Goal: Task Accomplishment & Management: Complete application form

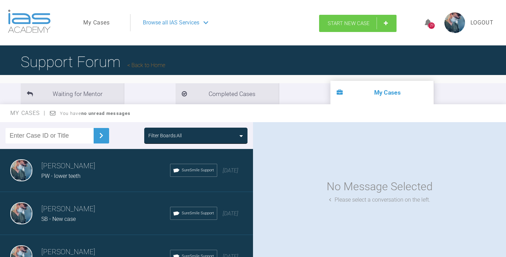
click at [343, 23] on span "Start New Case" at bounding box center [349, 23] width 42 height 6
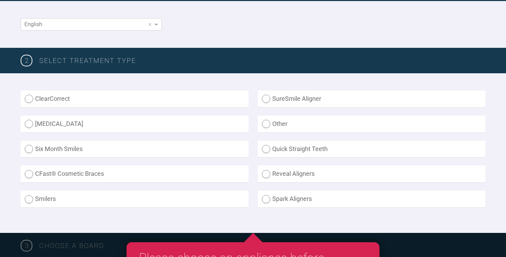
scroll to position [132, 0]
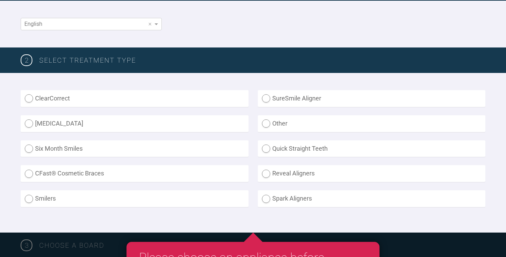
click at [92, 129] on label "[MEDICAL_DATA]" at bounding box center [135, 123] width 228 height 17
radio input "true"
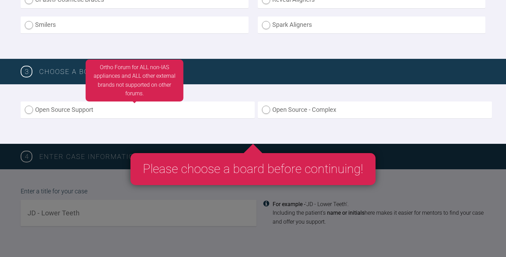
click at [195, 109] on label "Open Source Support" at bounding box center [138, 110] width 234 height 17
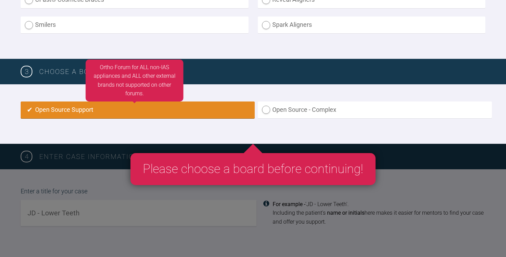
radio input "true"
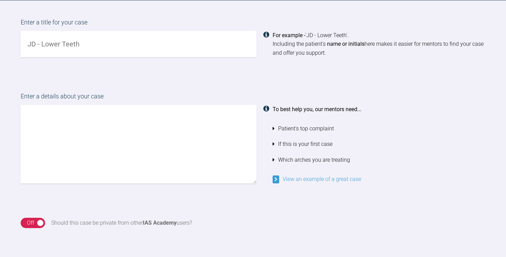
scroll to position [468, 0]
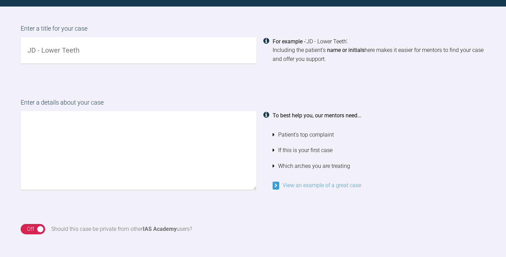
click at [95, 147] on textarea at bounding box center [139, 150] width 236 height 78
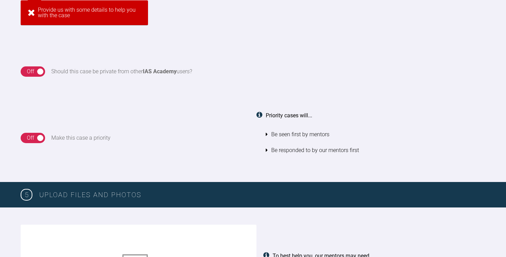
scroll to position [665, 0]
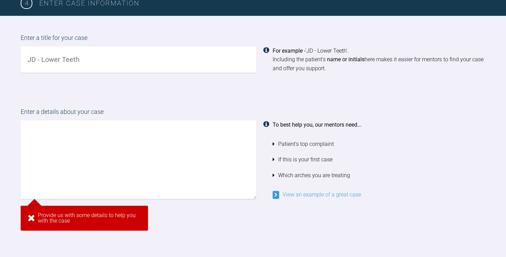
click at [69, 62] on input "text" at bounding box center [139, 59] width 236 height 27
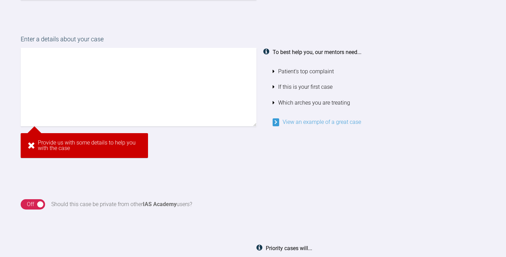
scroll to position [520, 0]
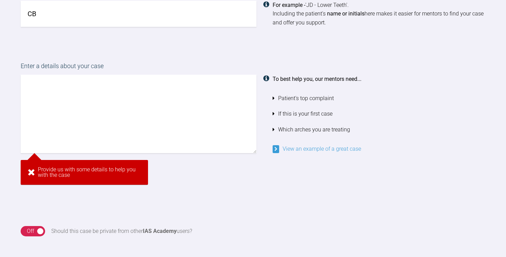
type input "CB"
click at [94, 110] on textarea at bounding box center [139, 114] width 236 height 78
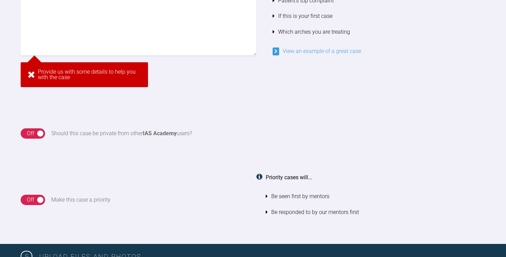
scroll to position [583, 0]
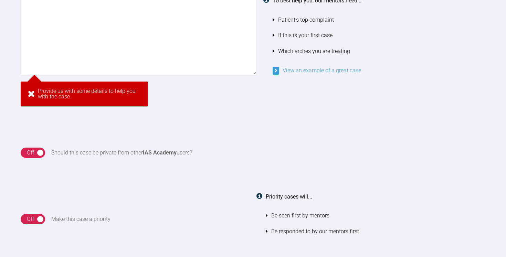
click at [81, 43] on textarea at bounding box center [139, 35] width 236 height 78
paste textarea "Extra Oral A-P: class II FMPA: low angle LAFH: average Transverse: average. Sof…"
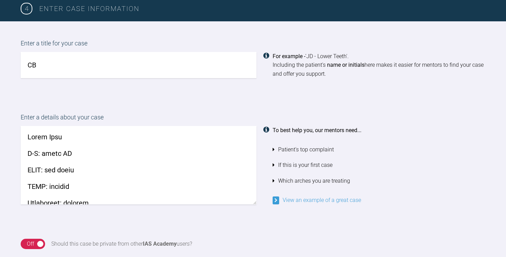
scroll to position [454, 0]
click at [26, 138] on textarea at bounding box center [139, 165] width 236 height 78
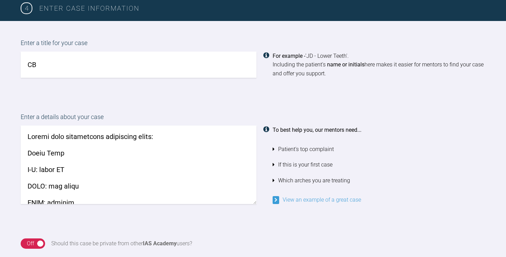
click at [27, 136] on textarea at bounding box center [139, 165] width 236 height 78
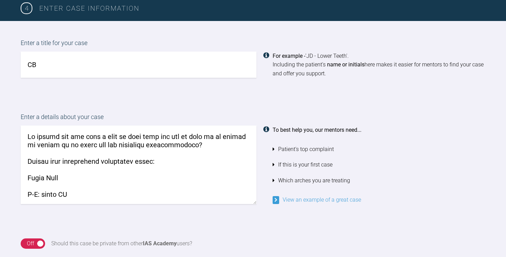
click at [34, 137] on textarea at bounding box center [139, 165] width 236 height 78
click at [214, 146] on textarea at bounding box center [139, 165] width 236 height 78
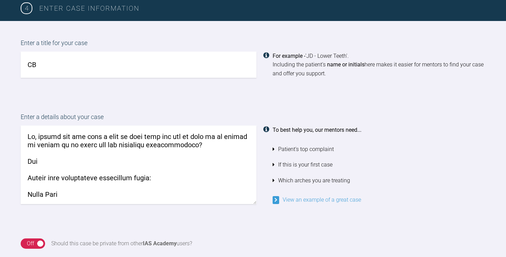
drag, startPoint x: 51, startPoint y: 162, endPoint x: 16, endPoint y: 162, distance: 34.8
click at [16, 162] on div "Enter a details about your case To best help you, our mentors need... Patient's…" at bounding box center [253, 158] width 506 height 126
click at [116, 160] on textarea at bounding box center [139, 165] width 236 height 78
click at [150, 159] on textarea at bounding box center [139, 165] width 236 height 78
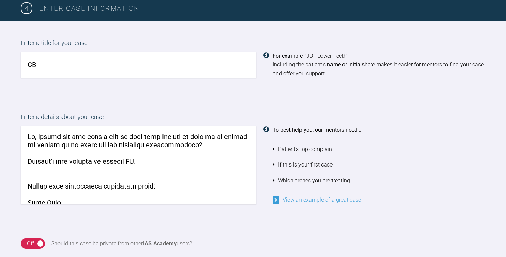
click at [57, 146] on textarea at bounding box center [139, 165] width 236 height 78
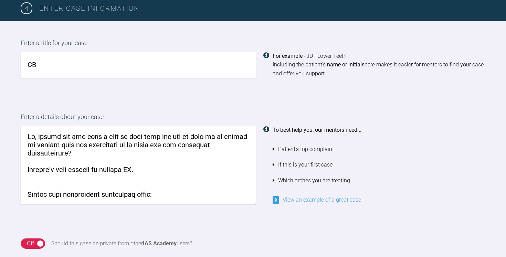
click at [243, 146] on textarea at bounding box center [139, 165] width 236 height 78
click at [160, 167] on textarea at bounding box center [139, 165] width 236 height 78
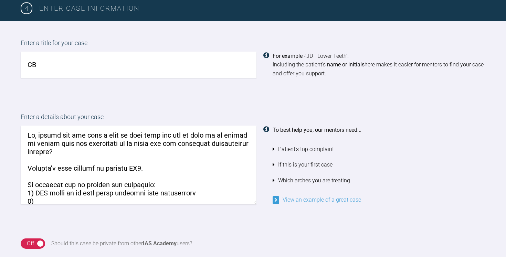
scroll to position [24, 0]
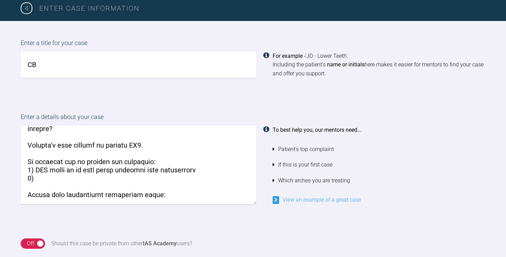
paste textarea "- [ ] Stage the IPR stating on aligned contacts first and progress as the teeth…"
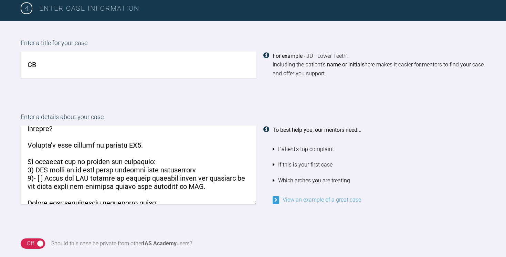
click at [45, 178] on textarea at bounding box center [139, 165] width 236 height 78
click at [212, 187] on textarea at bounding box center [139, 165] width 236 height 78
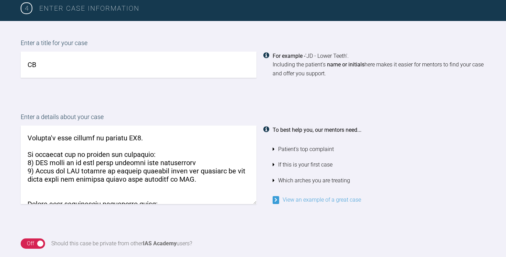
scroll to position [33, 0]
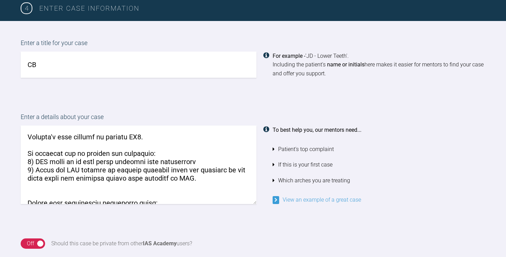
click at [151, 154] on textarea at bounding box center [139, 165] width 236 height 78
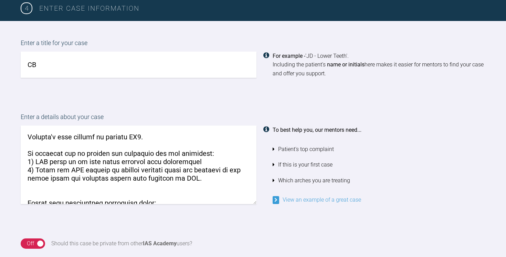
click at [35, 185] on textarea at bounding box center [139, 165] width 236 height 78
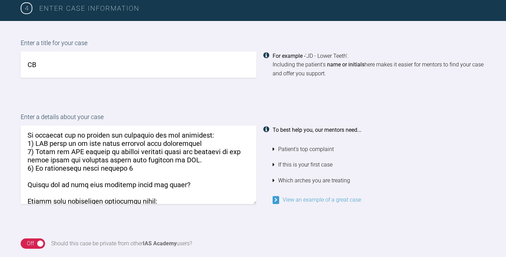
scroll to position [54, 0]
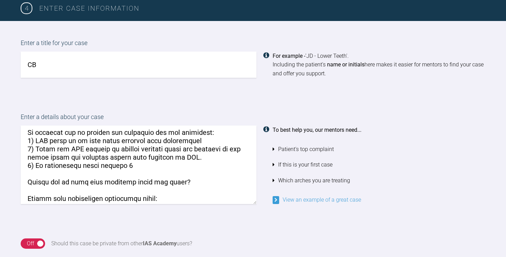
click at [143, 162] on textarea at bounding box center [139, 165] width 236 height 78
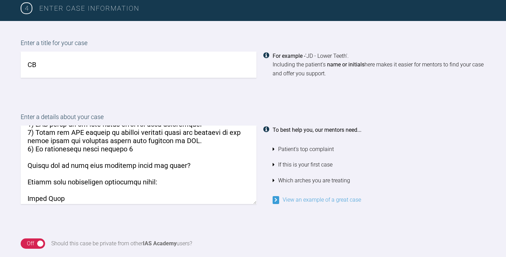
scroll to position [76, 0]
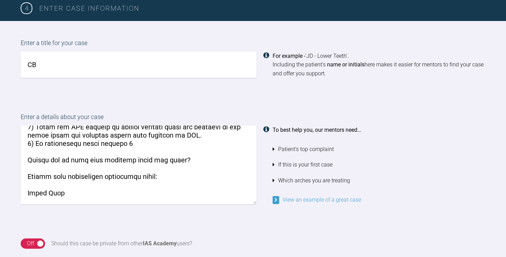
click at [196, 158] on textarea at bounding box center [139, 165] width 236 height 78
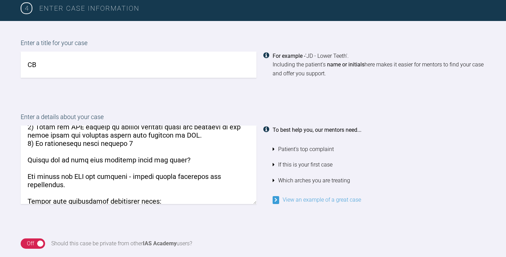
click at [85, 174] on textarea at bounding box center [139, 165] width 236 height 78
click at [65, 183] on textarea at bounding box center [139, 165] width 236 height 78
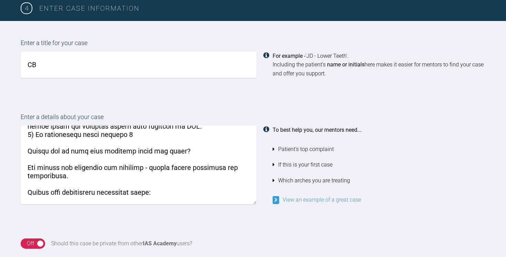
scroll to position [102, 0]
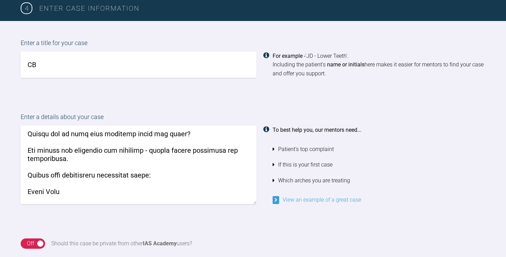
click at [166, 170] on textarea at bounding box center [139, 165] width 236 height 78
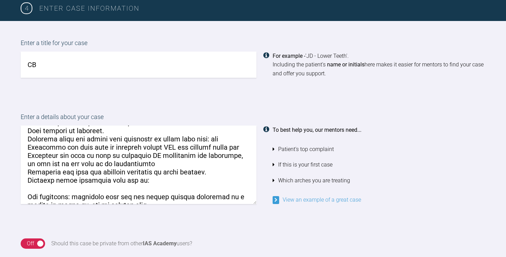
scroll to position [1002, 0]
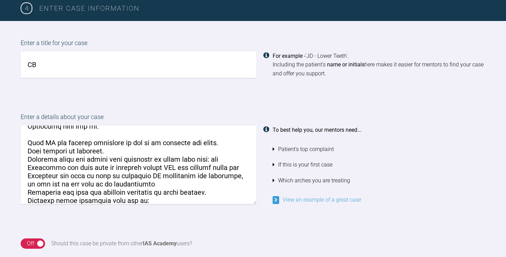
drag, startPoint x: 127, startPoint y: 195, endPoint x: 24, endPoint y: 170, distance: 105.3
click at [24, 170] on textarea at bounding box center [139, 165] width 236 height 78
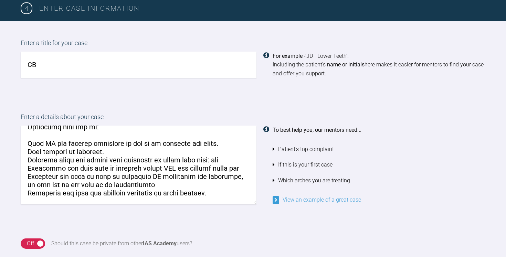
scroll to position [979, 0]
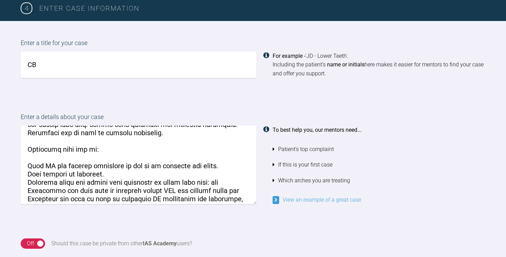
drag, startPoint x: 40, startPoint y: 196, endPoint x: 23, endPoint y: 138, distance: 59.7
click at [23, 138] on textarea at bounding box center [139, 165] width 236 height 78
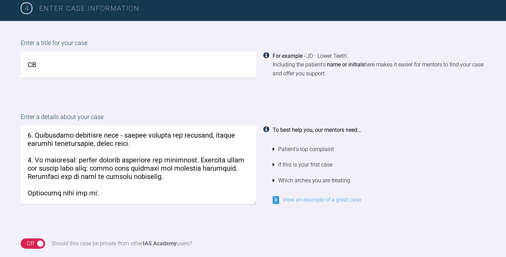
scroll to position [922, 0]
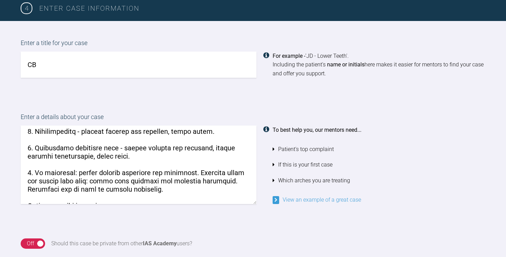
drag, startPoint x: 41, startPoint y: 188, endPoint x: 25, endPoint y: 176, distance: 20.1
click at [25, 176] on textarea at bounding box center [139, 165] width 236 height 78
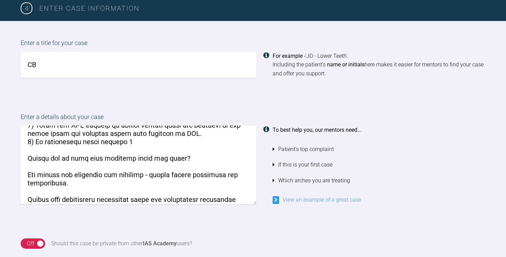
scroll to position [76, 0]
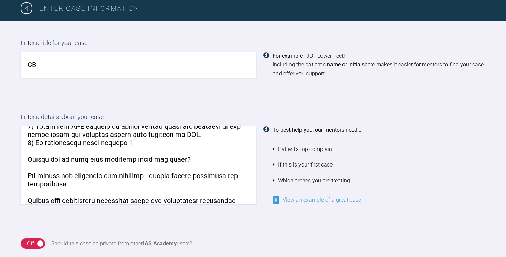
click at [196, 157] on textarea at bounding box center [139, 165] width 236 height 78
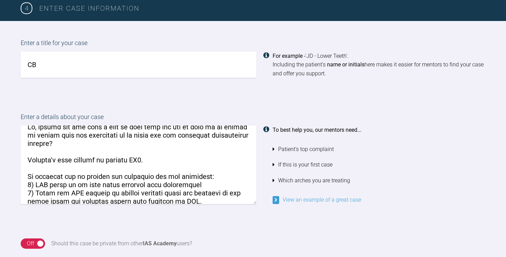
scroll to position [0, 0]
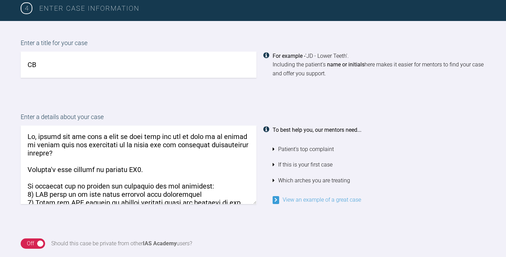
click at [60, 153] on textarea at bounding box center [139, 165] width 236 height 78
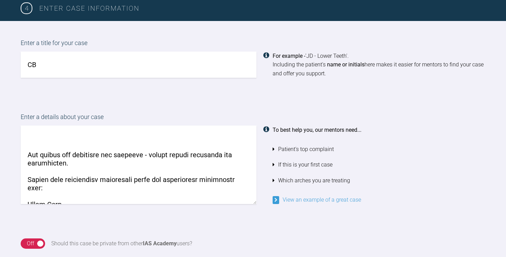
scroll to position [115, 0]
click at [217, 175] on textarea at bounding box center [139, 165] width 236 height 78
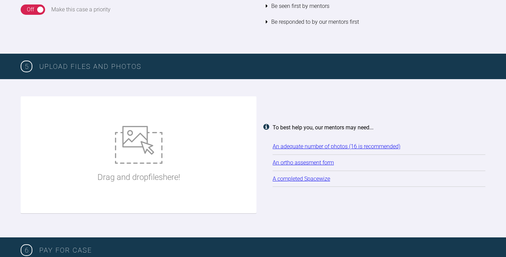
scroll to position [756, 0]
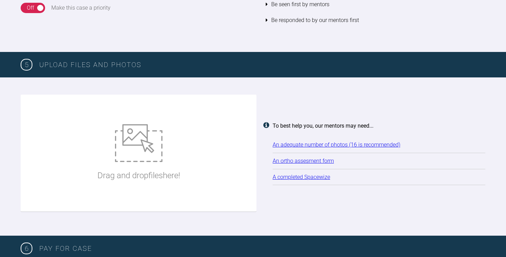
type textarea "Hi, please can you have a look at this case and let me know if it should be sim…"
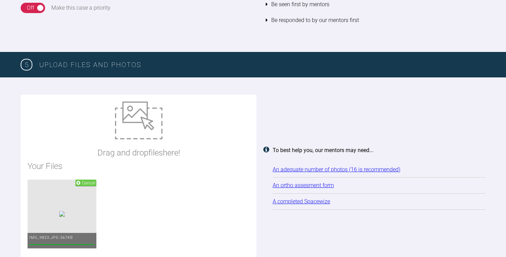
click at [146, 131] on img at bounding box center [139, 121] width 48 height 38
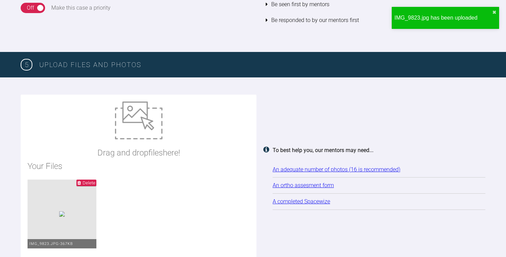
click at [95, 181] on span "Delete" at bounding box center [89, 182] width 13 height 5
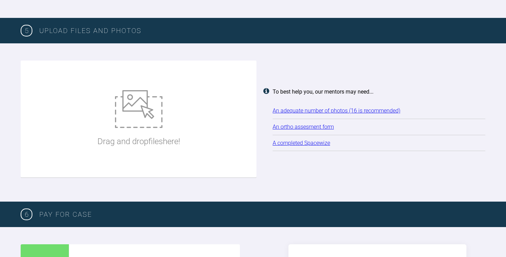
scroll to position [784, 0]
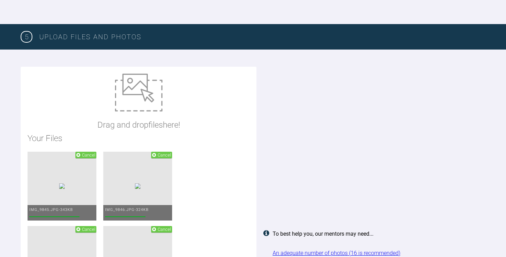
click at [125, 97] on img at bounding box center [139, 93] width 48 height 38
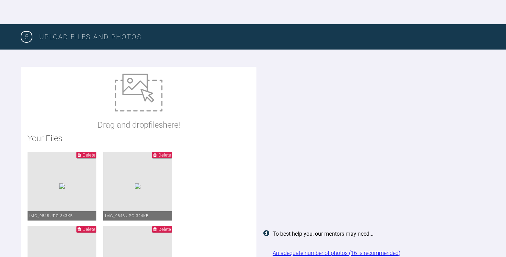
click at [137, 92] on img at bounding box center [139, 93] width 48 height 38
type input "C:\fakepath\cb_opg.jpg"
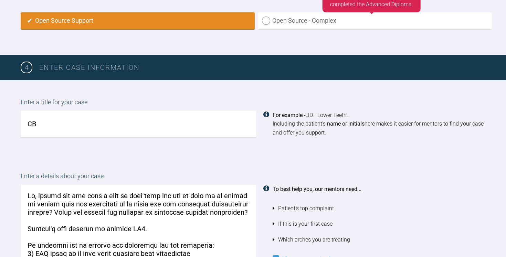
scroll to position [396, 0]
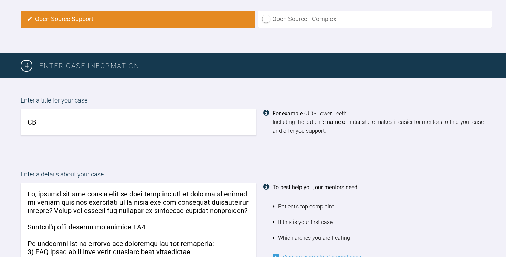
click at [82, 124] on input "CB" at bounding box center [139, 122] width 236 height 27
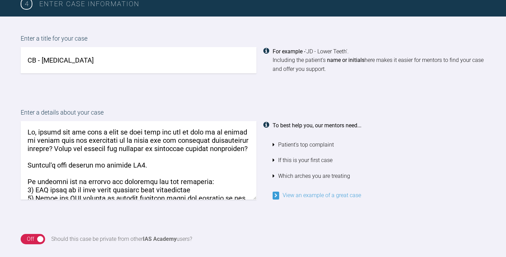
scroll to position [459, 0]
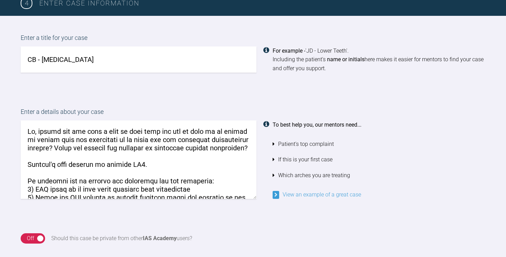
type input "CB - [MEDICAL_DATA]"
click at [35, 140] on textarea at bounding box center [139, 159] width 236 height 78
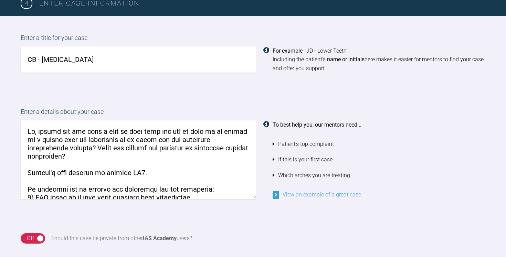
click at [93, 140] on textarea at bounding box center [139, 159] width 236 height 78
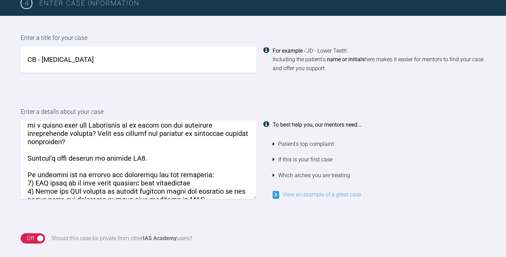
scroll to position [17, 0]
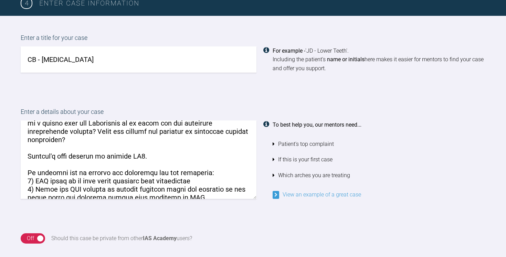
click at [55, 134] on textarea at bounding box center [139, 159] width 236 height 78
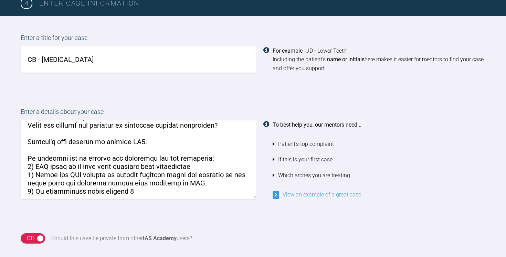
scroll to position [0, 0]
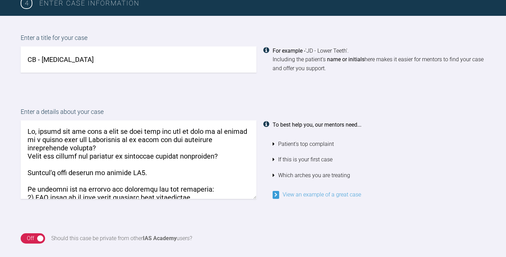
click at [34, 155] on textarea at bounding box center [139, 159] width 236 height 78
click at [228, 156] on textarea at bounding box center [139, 159] width 236 height 78
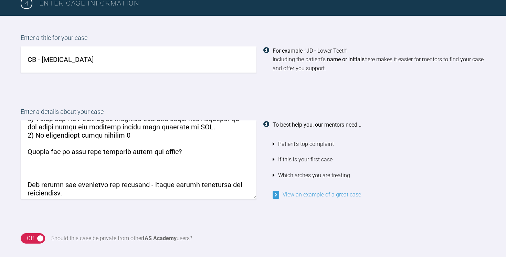
scroll to position [103, 0]
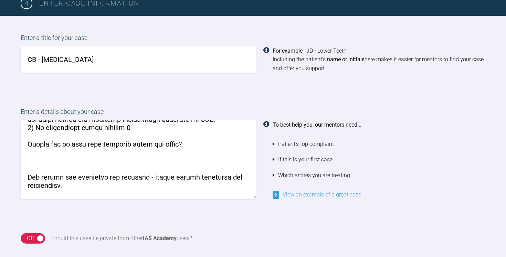
click at [38, 154] on textarea at bounding box center [139, 159] width 236 height 78
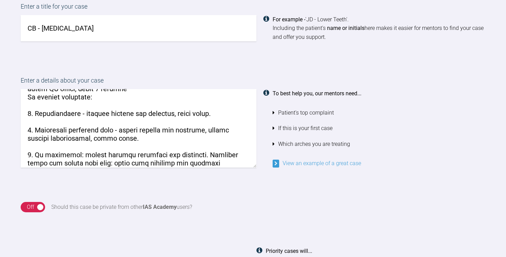
scroll to position [492, 0]
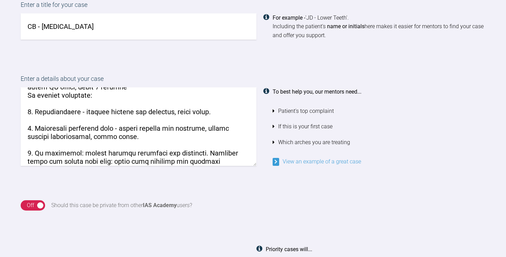
click at [102, 155] on textarea at bounding box center [139, 126] width 236 height 78
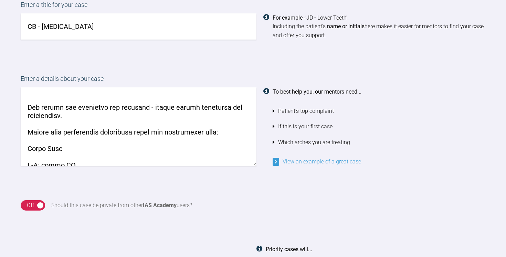
scroll to position [134, 0]
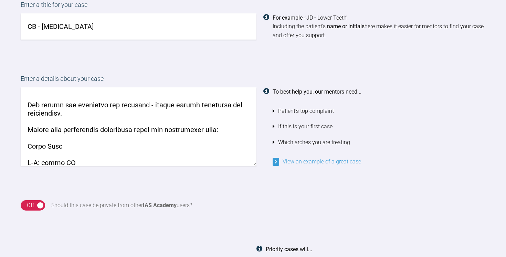
click at [221, 127] on textarea at bounding box center [139, 126] width 236 height 78
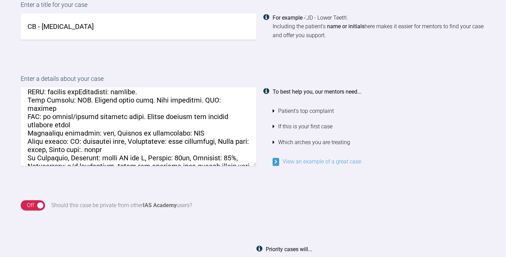
scroll to position [930, 0]
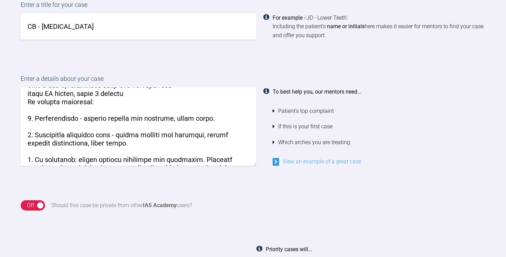
click at [54, 154] on textarea at bounding box center [139, 126] width 236 height 78
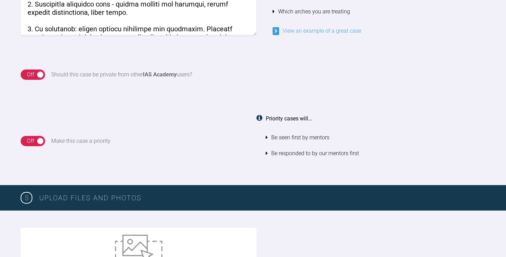
scroll to position [623, 0]
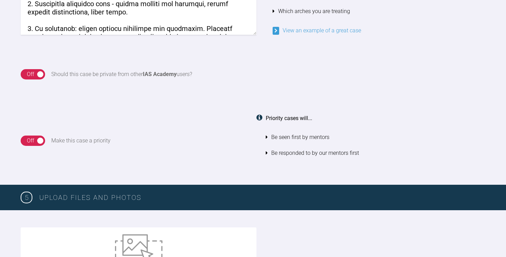
type textarea "Hi, please can you have a look at this case and let me know if it should be a s…"
click at [40, 142] on div "On Off" at bounding box center [33, 141] width 24 height 10
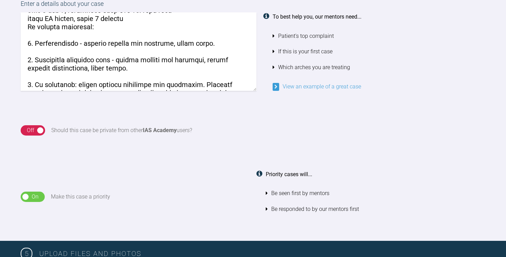
scroll to position [558, 0]
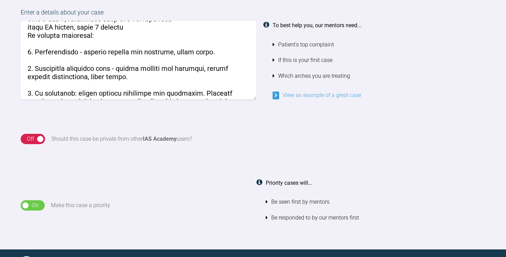
click at [34, 208] on div "On" at bounding box center [35, 205] width 7 height 9
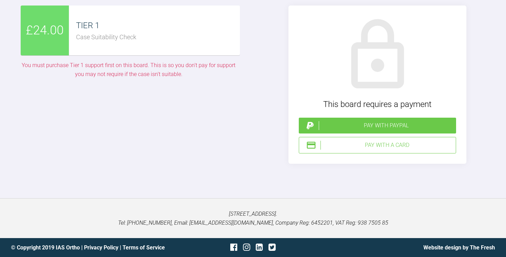
scroll to position [2103, 0]
click at [375, 150] on div "Pay with a Card" at bounding box center [387, 145] width 133 height 9
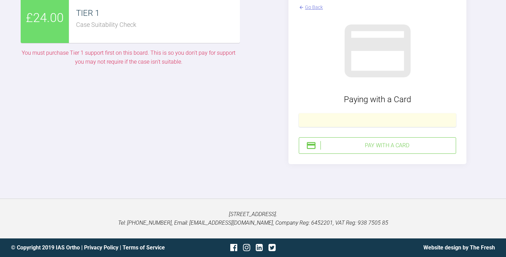
scroll to position [2120, 0]
click at [336, 199] on div at bounding box center [253, 189] width 506 height 17
click at [349, 181] on div "£24.00 TIER 1 Case Suitability Check You must purchase Tier 1 support first on …" at bounding box center [253, 78] width 506 height 205
click at [328, 127] on div at bounding box center [377, 120] width 157 height 14
click at [395, 150] on div "Pay with a Card" at bounding box center [387, 145] width 133 height 9
